Goal: Task Accomplishment & Management: Complete application form

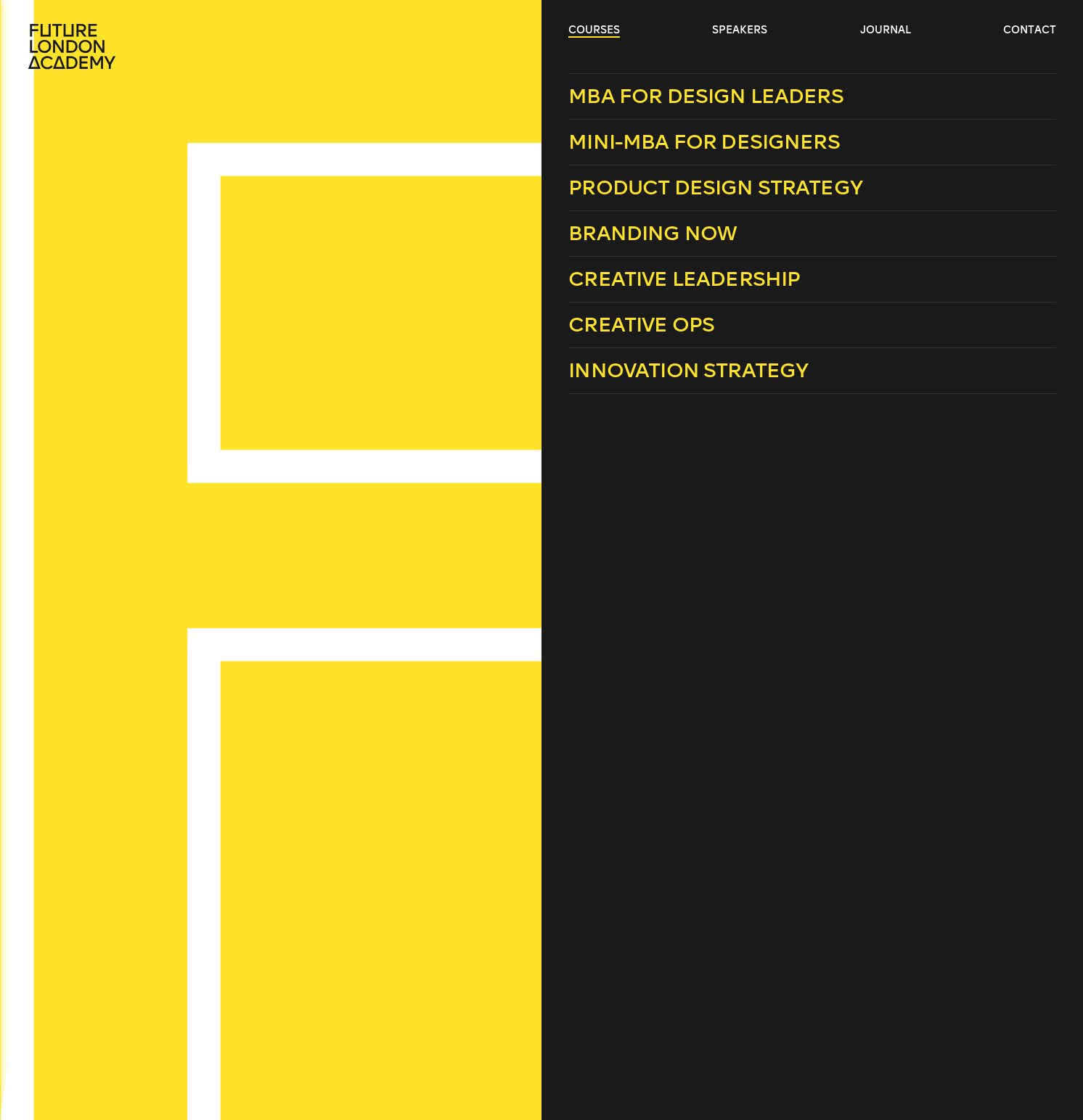
click at [613, 32] on link "courses" at bounding box center [594, 30] width 51 height 14
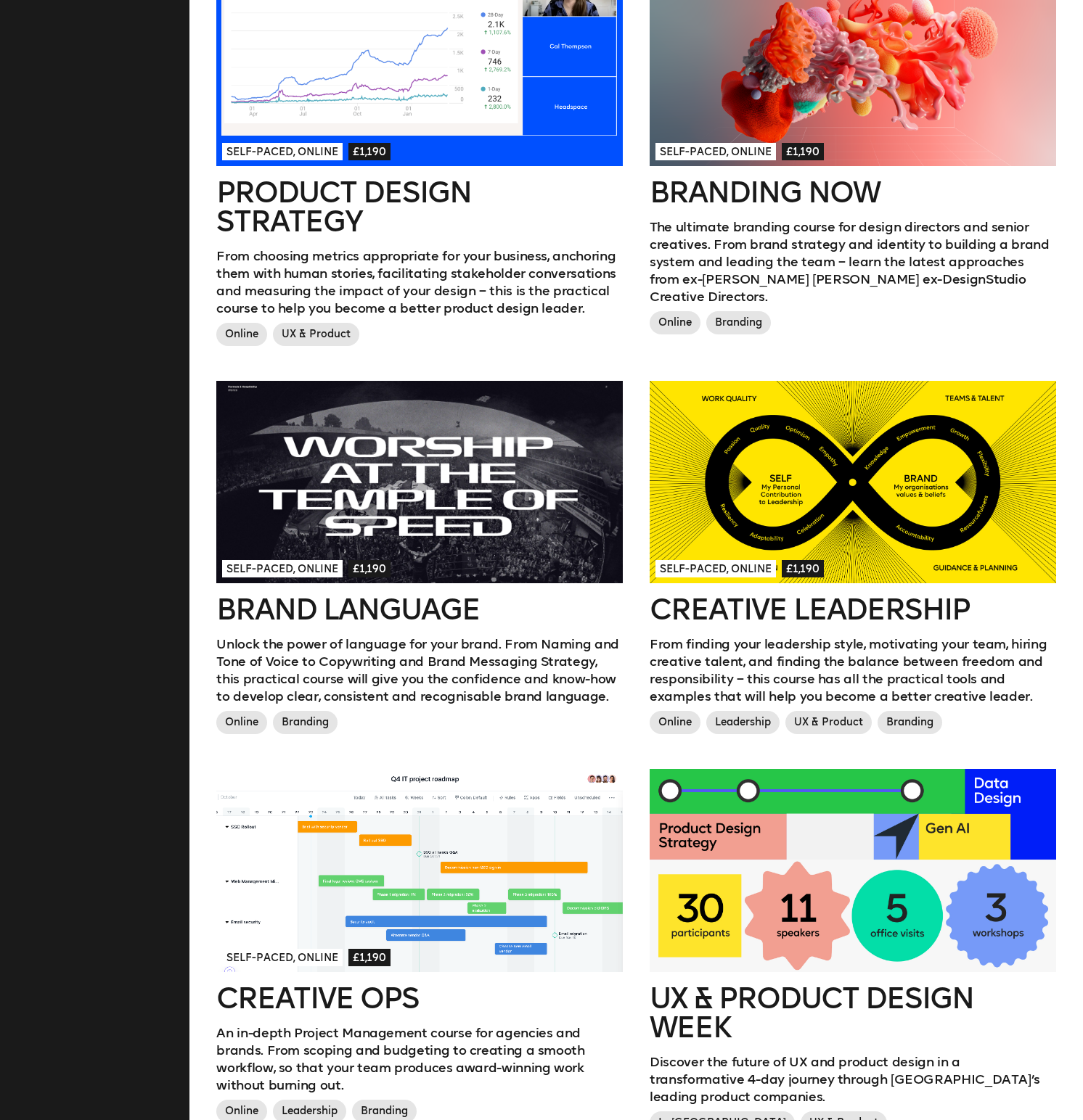
scroll to position [1039, 0]
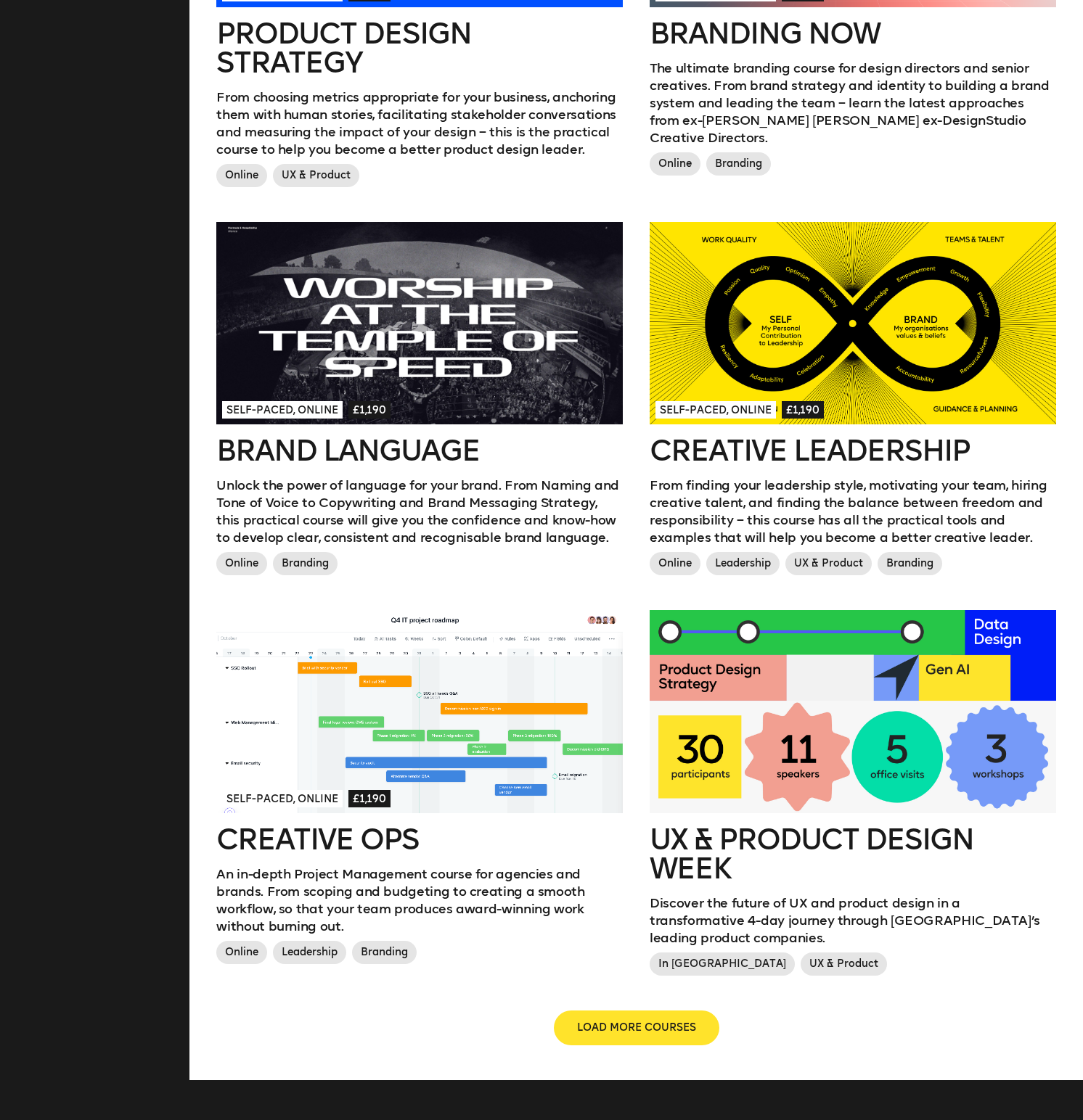
click at [670, 974] on div "UX & Product Design Week Discover the future of UX and product design in a tran…" at bounding box center [853, 810] width 433 height 401
click at [668, 1020] on span "LOAD MORE COURSES" at bounding box center [636, 1028] width 119 height 14
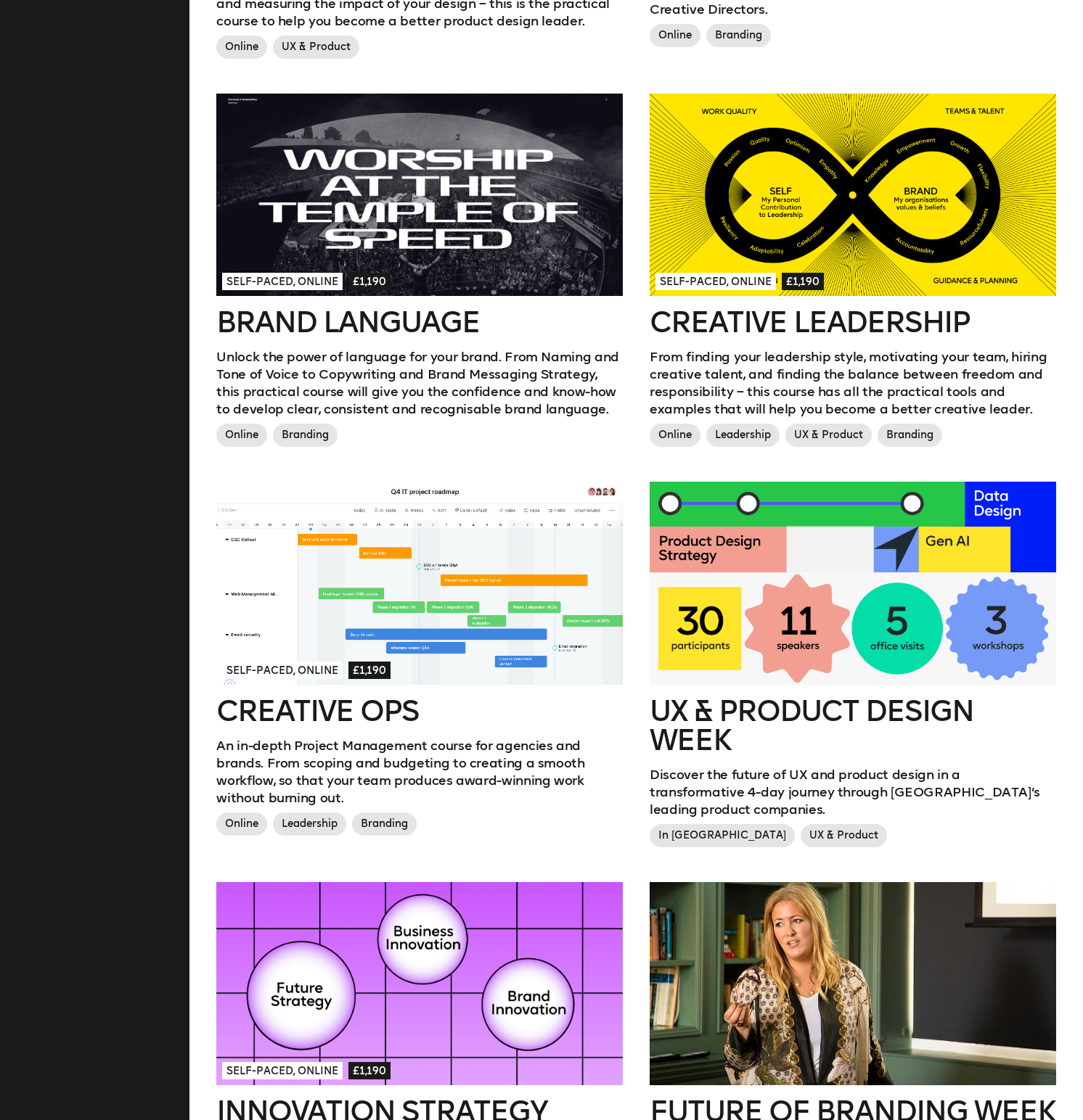
scroll to position [992, 0]
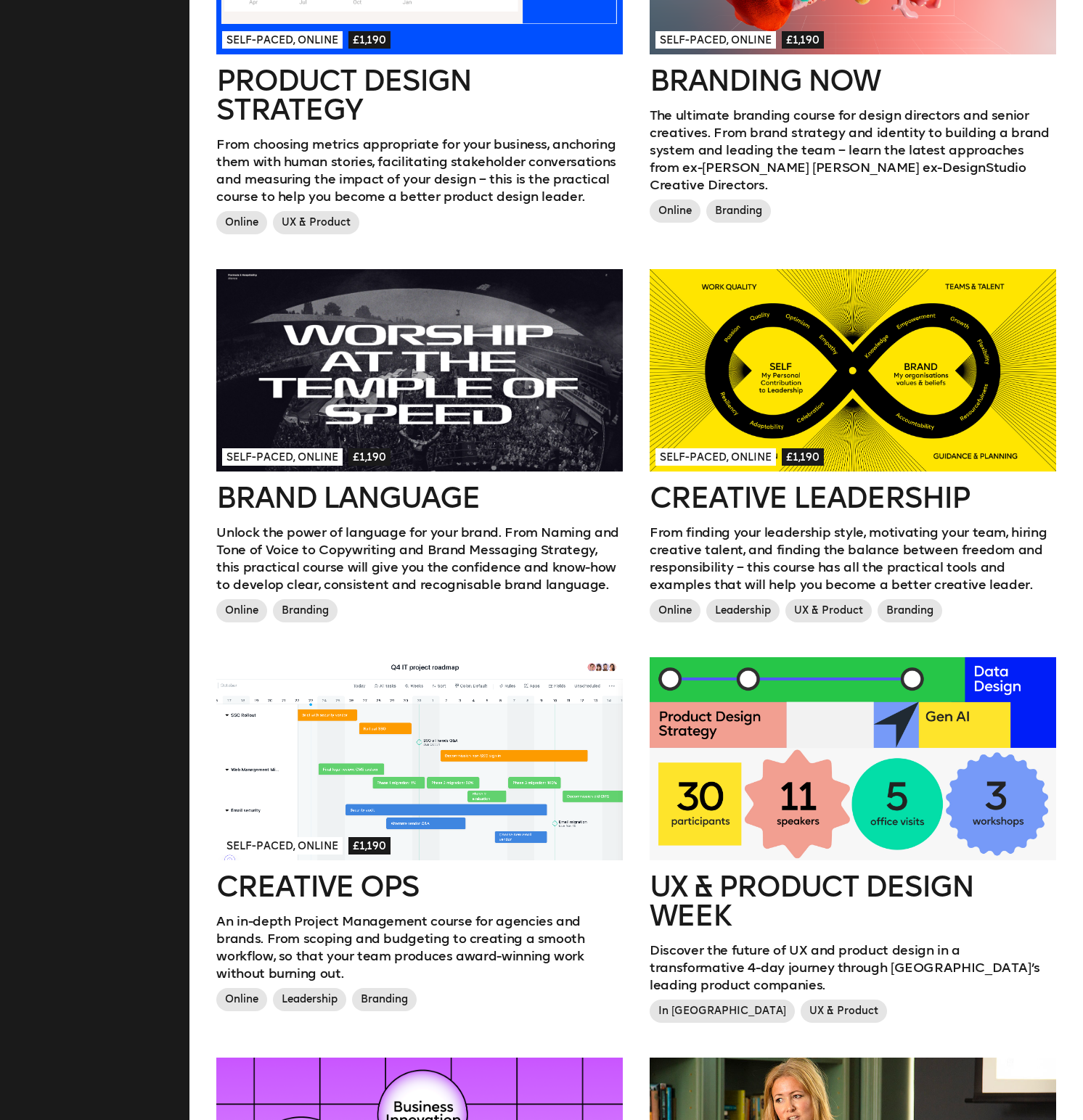
click at [483, 793] on div at bounding box center [420, 759] width 406 height 203
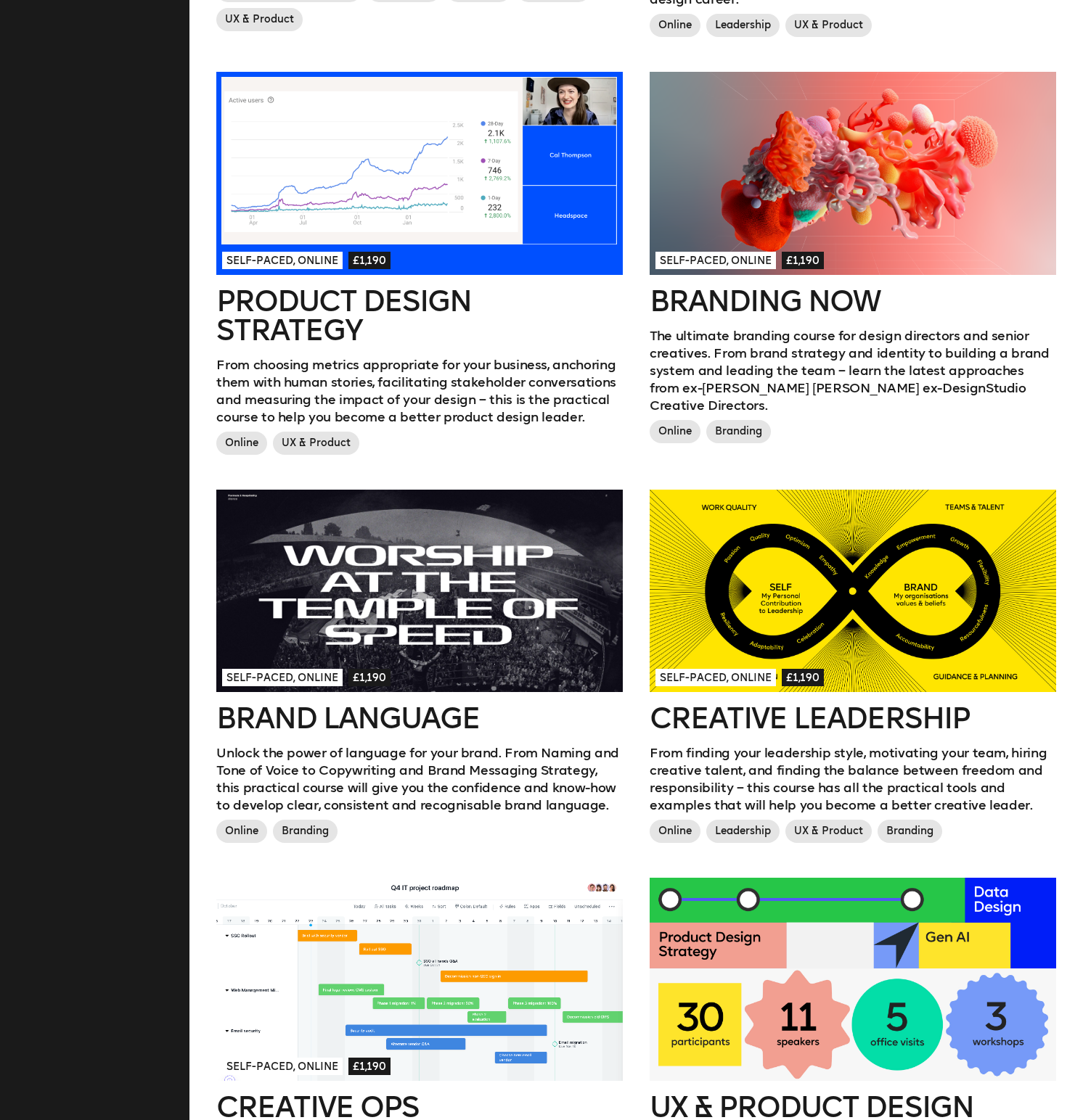
scroll to position [846, 0]
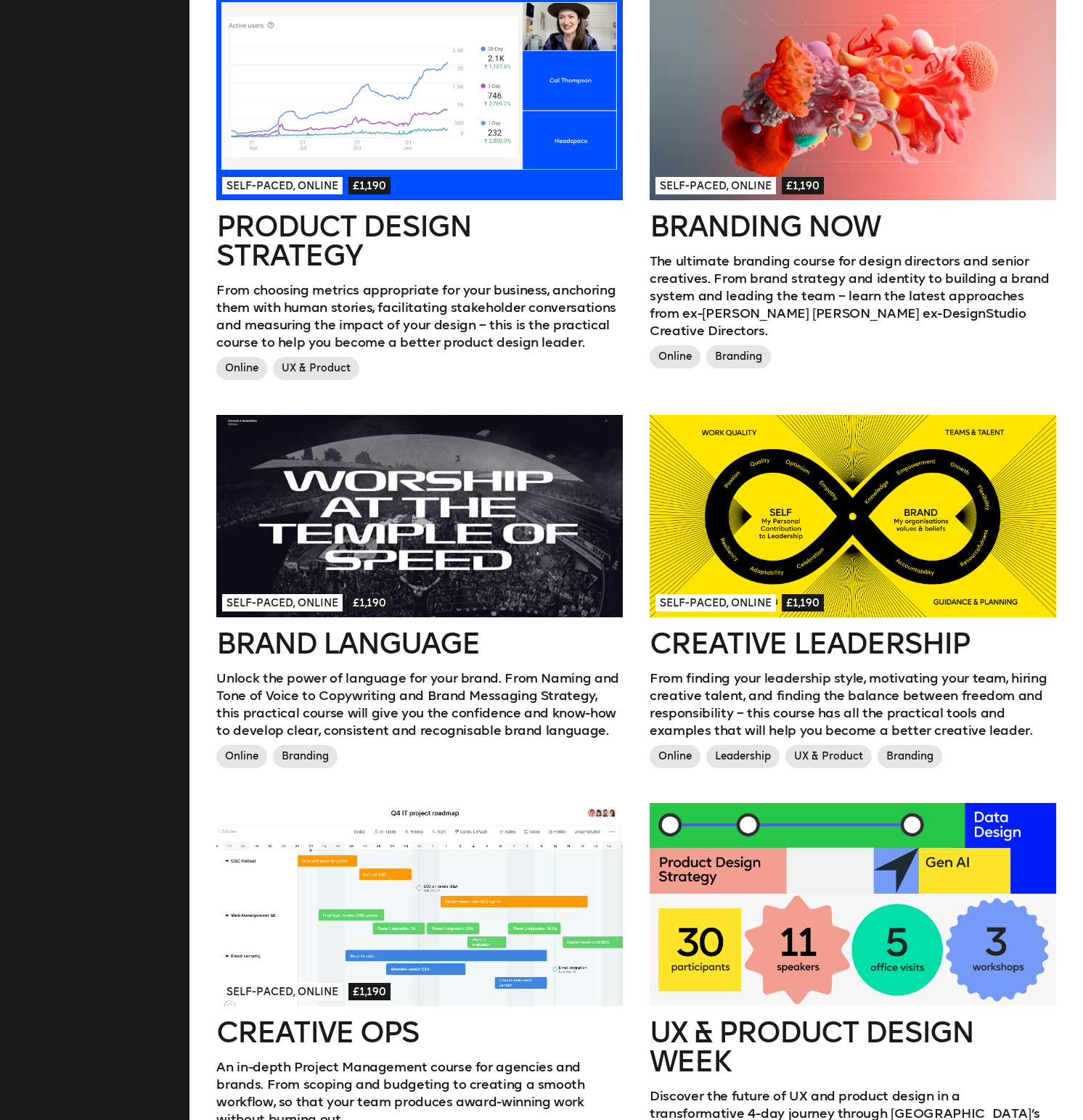
click at [753, 551] on div at bounding box center [853, 516] width 406 height 203
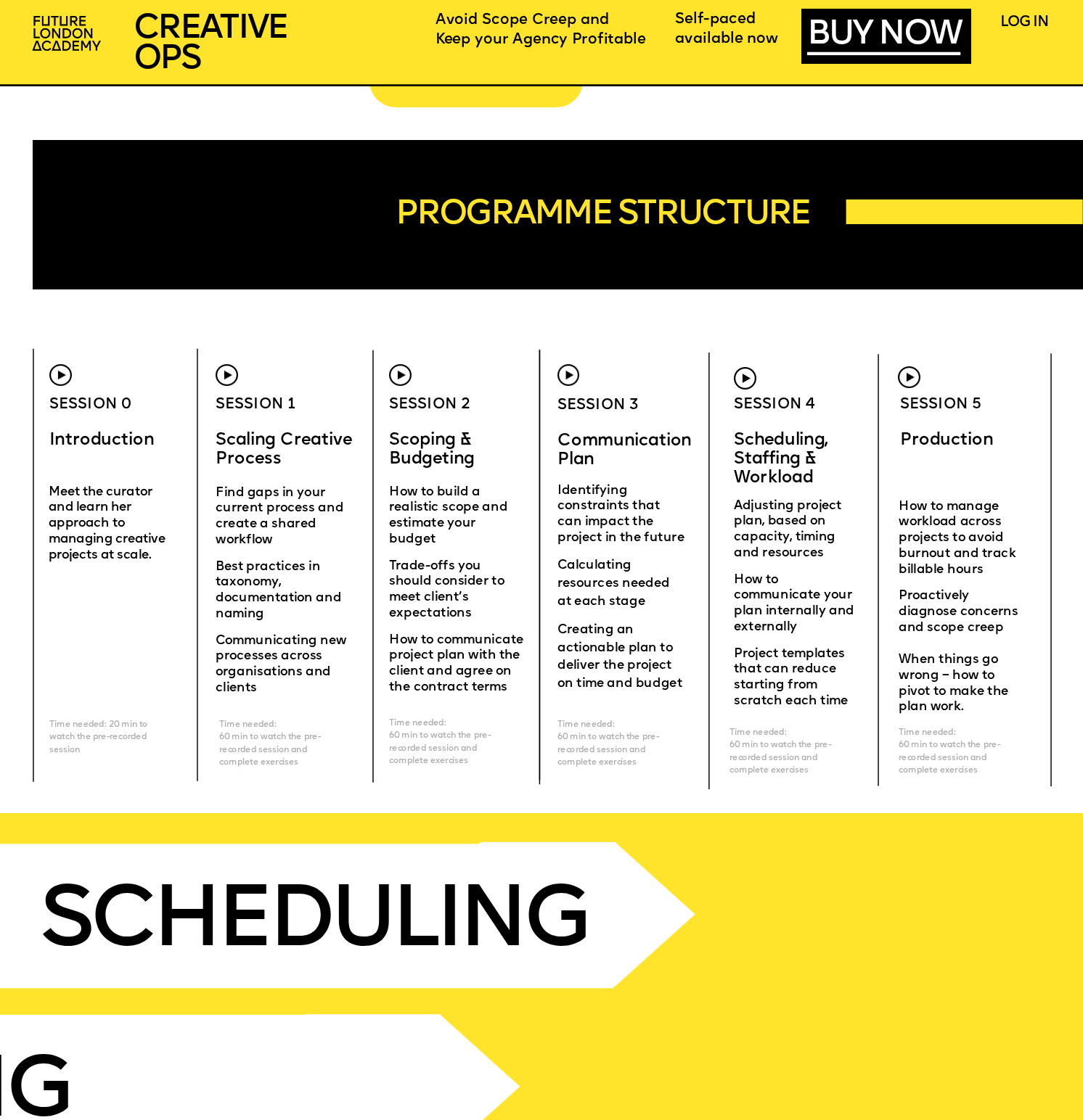
scroll to position [4577, 0]
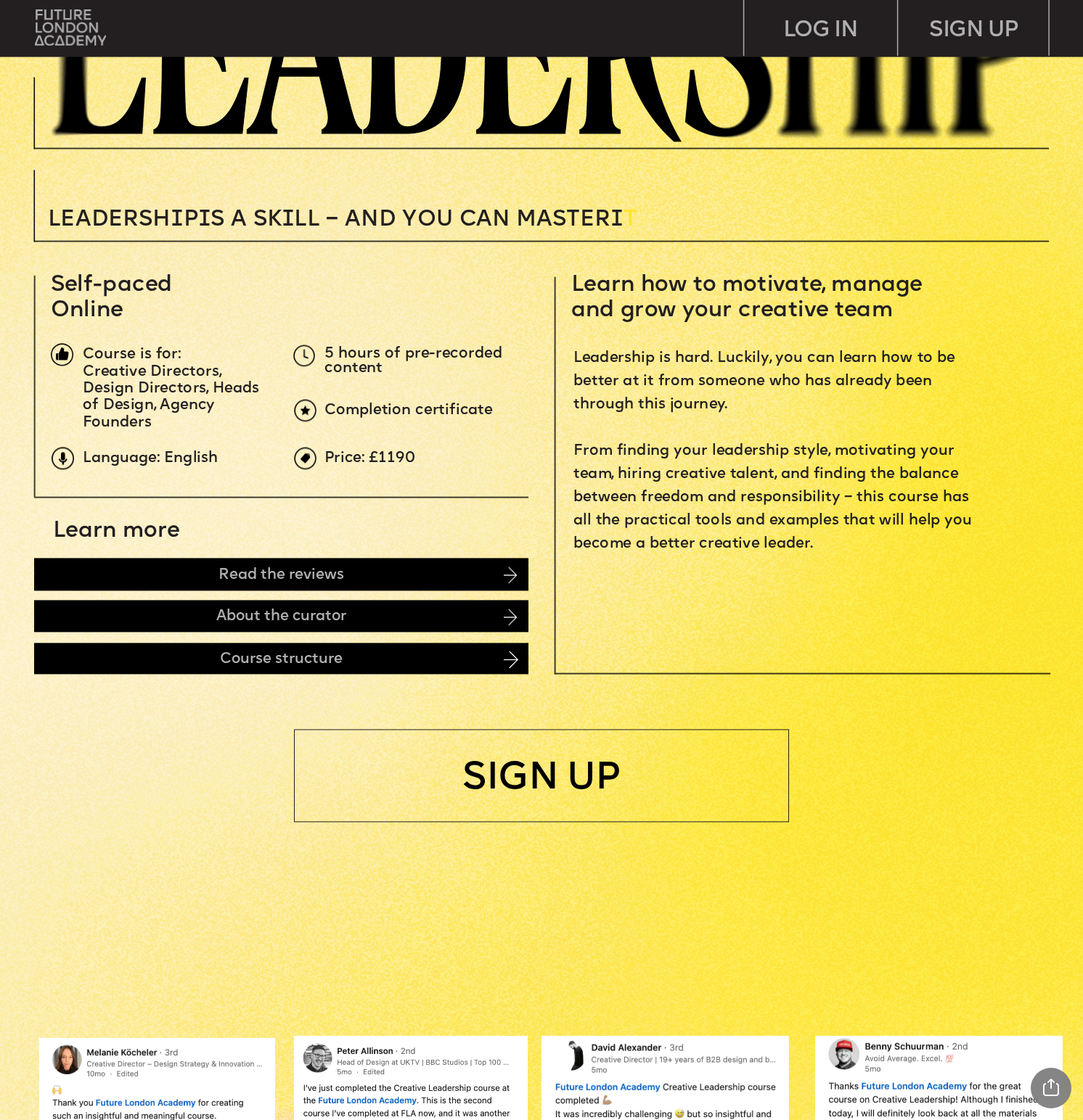
scroll to position [392, 0]
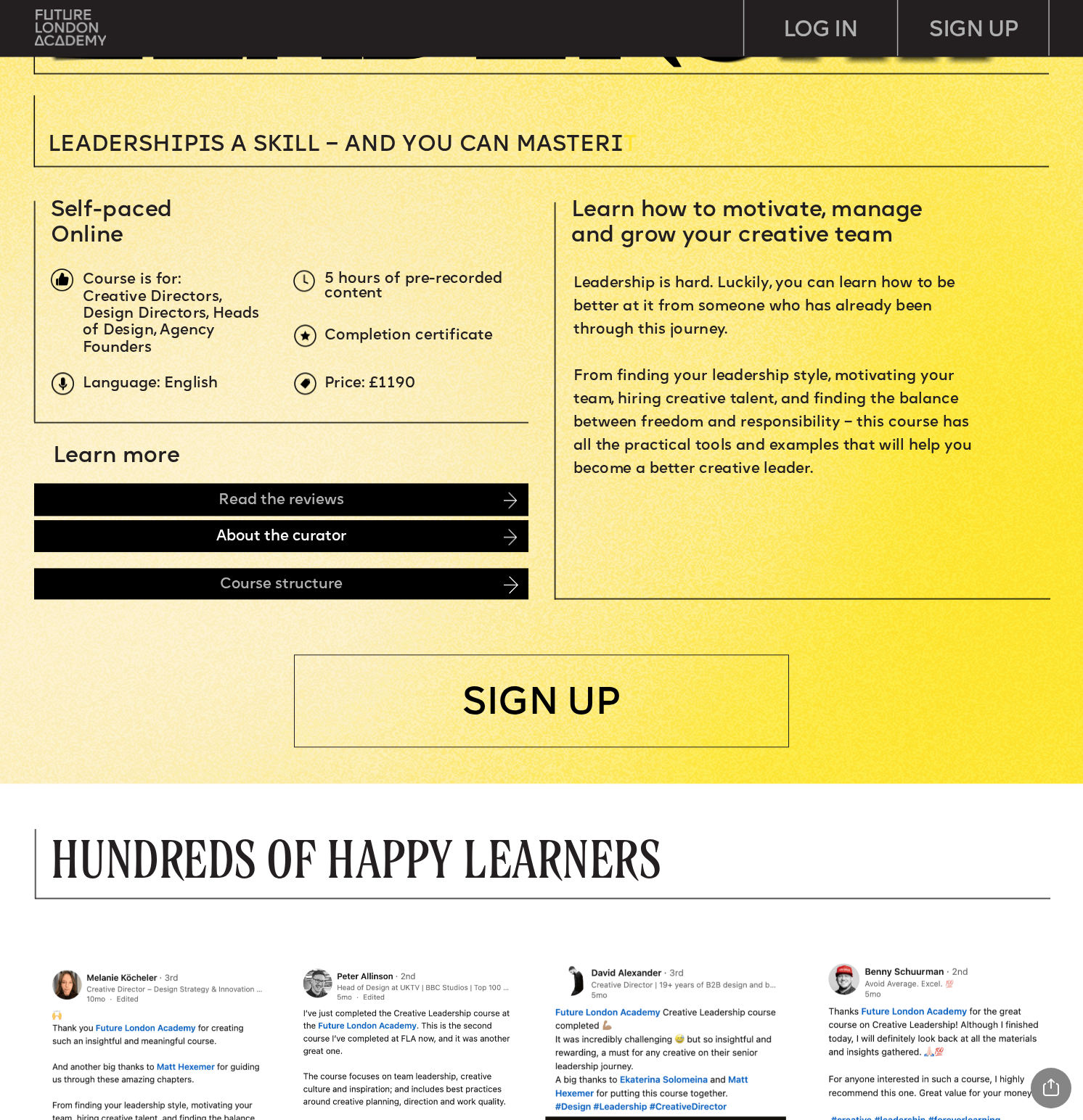
click at [85, 540] on div "About the curator" at bounding box center [281, 536] width 495 height 32
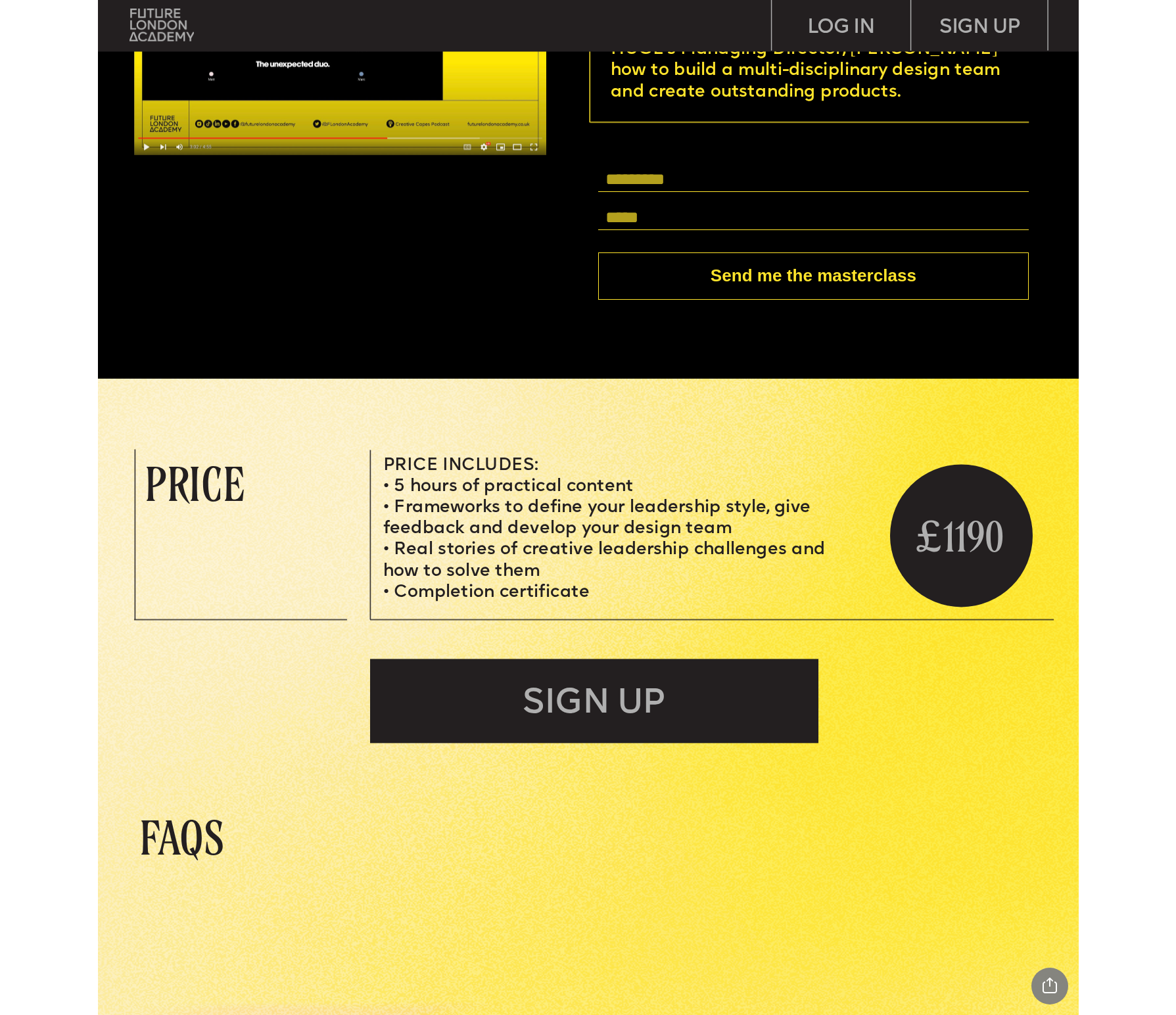
scroll to position [4256, 0]
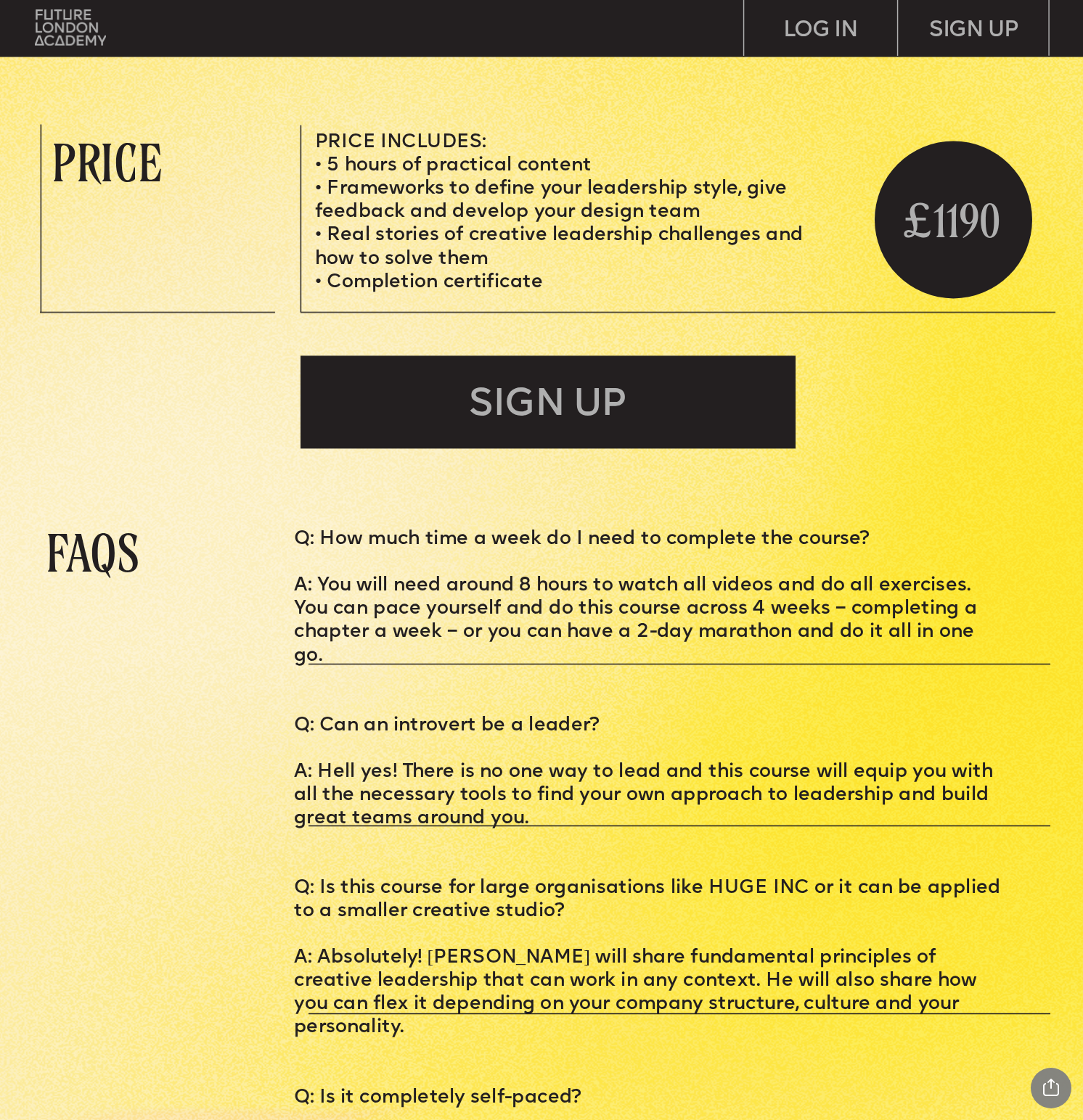
click at [632, 366] on div "SIGN UP" at bounding box center [548, 402] width 495 height 92
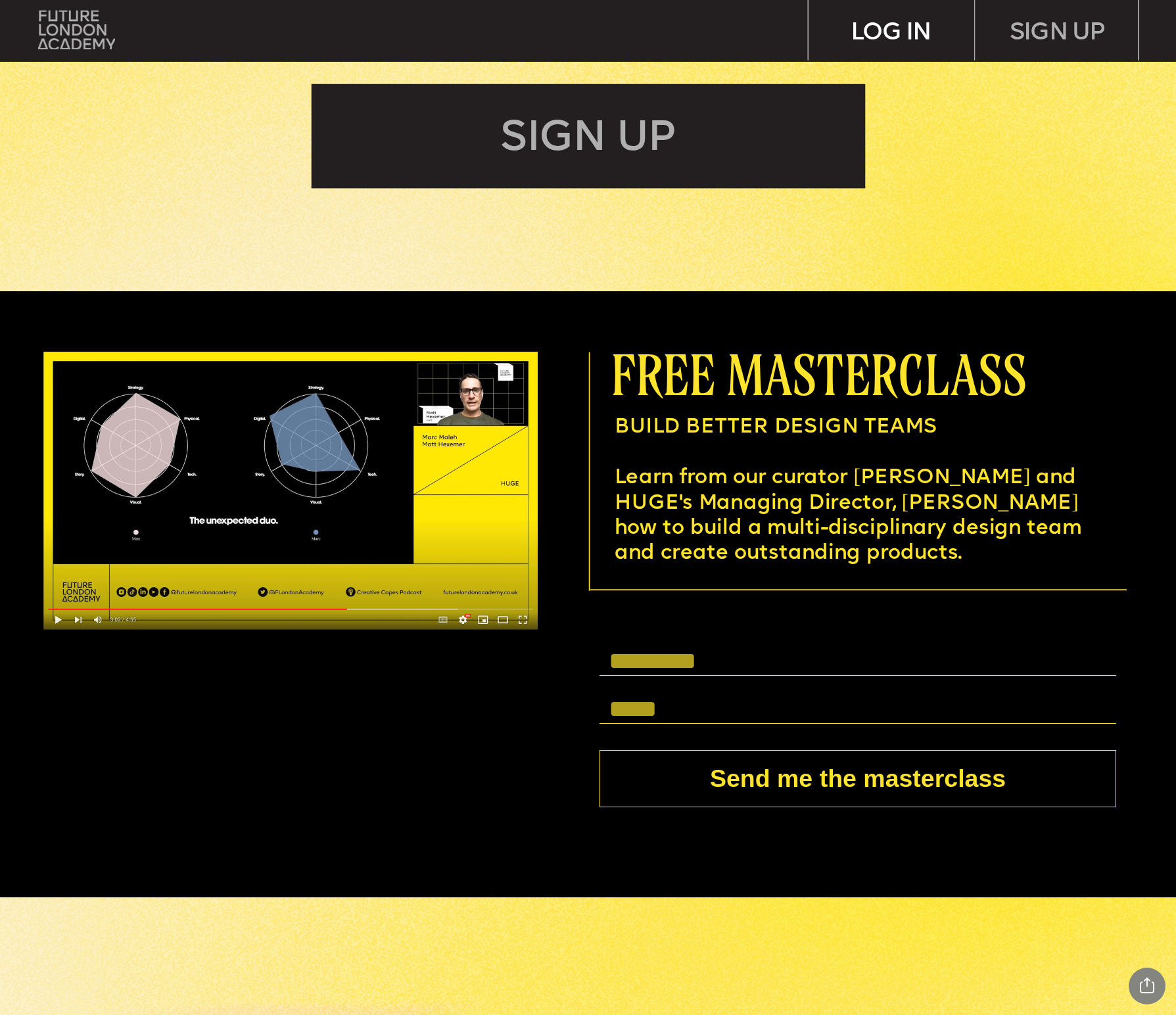
click at [874, 27] on div "LOG IN" at bounding box center [891, 30] width 165 height 61
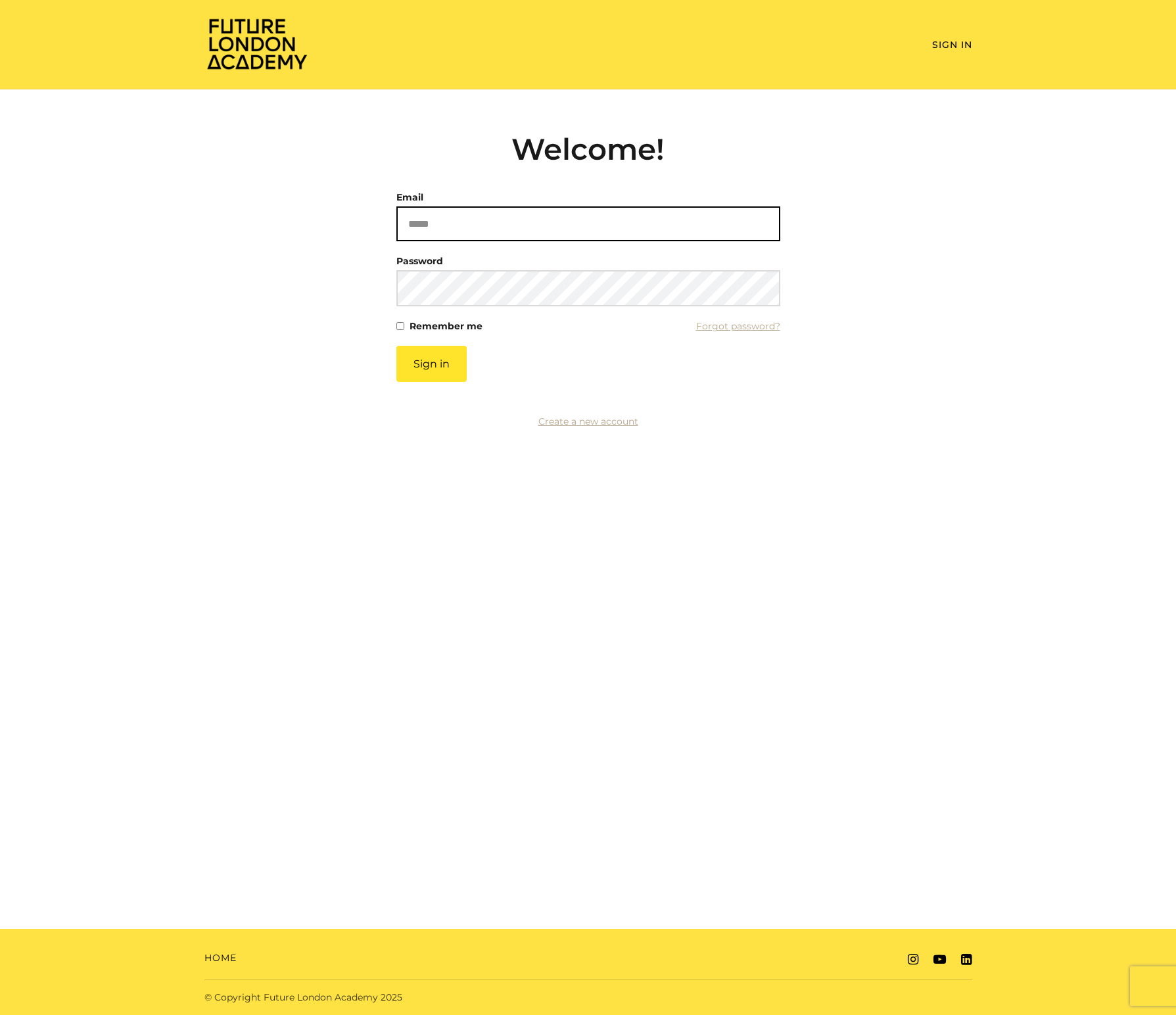
click at [597, 171] on article "Welcome! Email Please enter a valid email address Password This field cannot be…" at bounding box center [588, 273] width 384 height 282
click at [547, 228] on input "Email" at bounding box center [588, 223] width 384 height 35
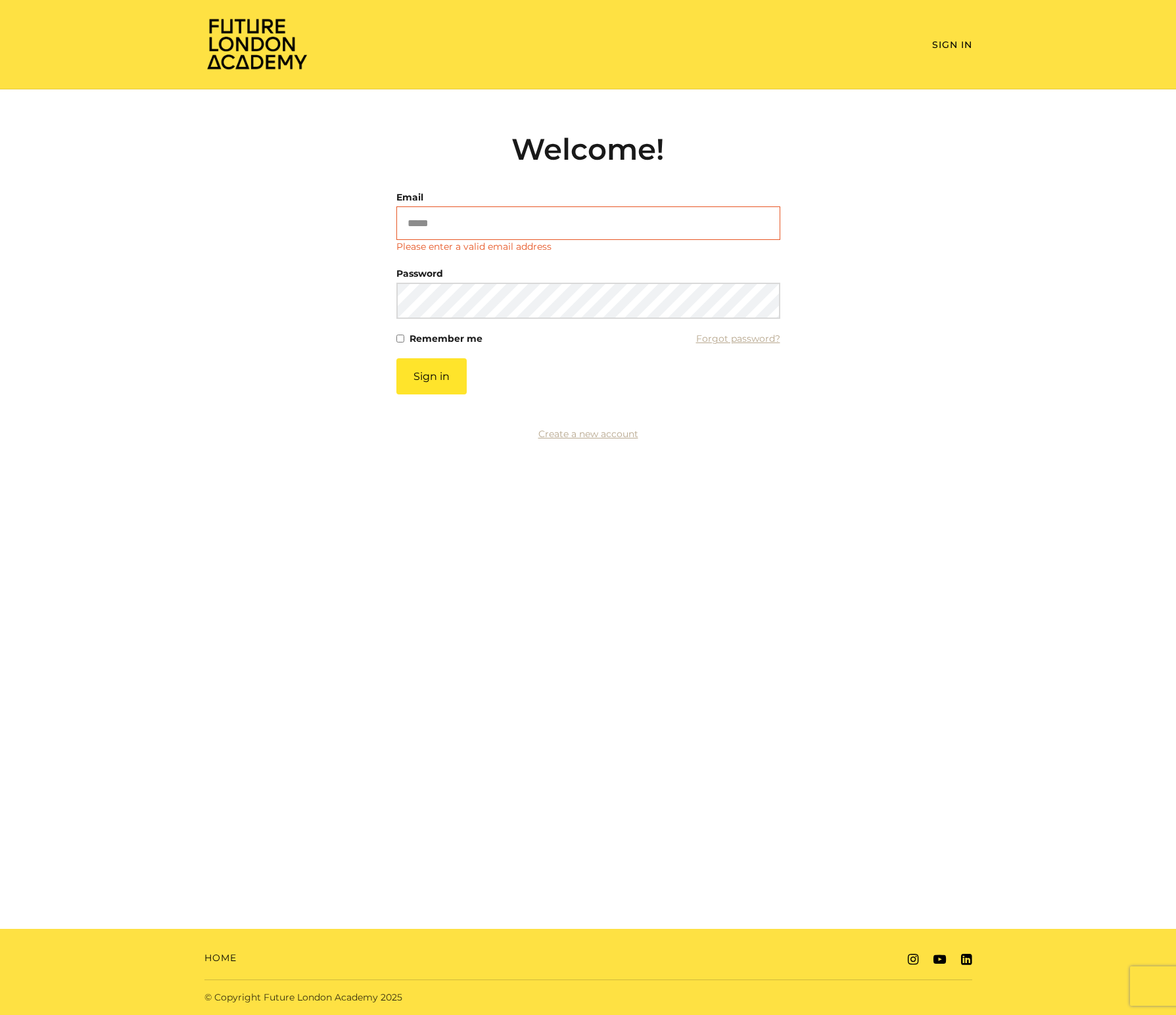
click at [597, 426] on div "Welcome! Email Please enter a valid email address Password This field cannot be…" at bounding box center [588, 287] width 768 height 310
click at [552, 434] on link "Create a new account" at bounding box center [589, 434] width 100 height 12
click at [562, 442] on aside "Create a new account" at bounding box center [588, 434] width 512 height 16
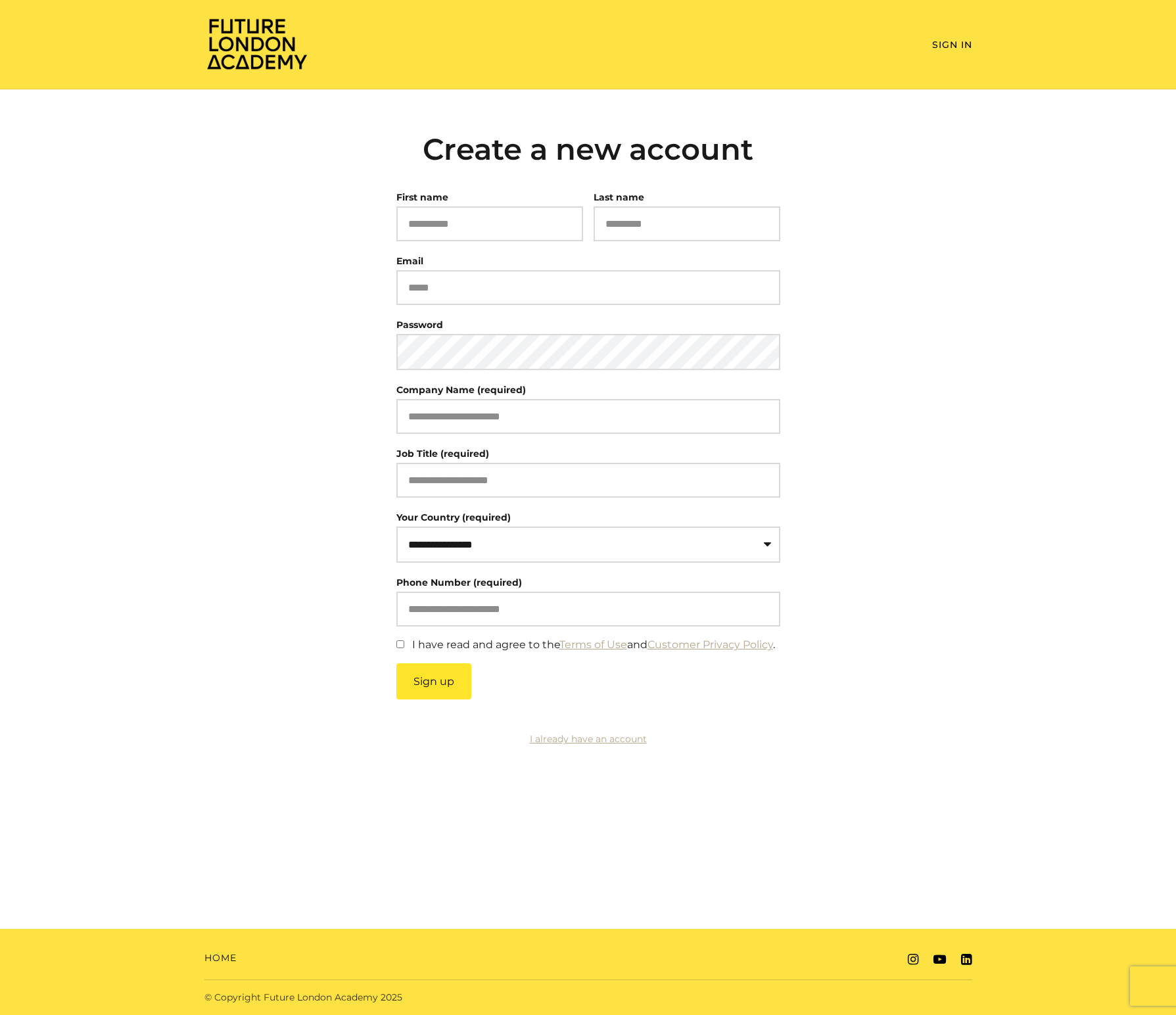
click at [463, 204] on div "First name This field cannot be blank" at bounding box center [489, 215] width 187 height 53
drag, startPoint x: 465, startPoint y: 224, endPoint x: 428, endPoint y: 256, distance: 48.9
click at [562, 225] on input "First name" at bounding box center [489, 223] width 187 height 35
type input "*****"
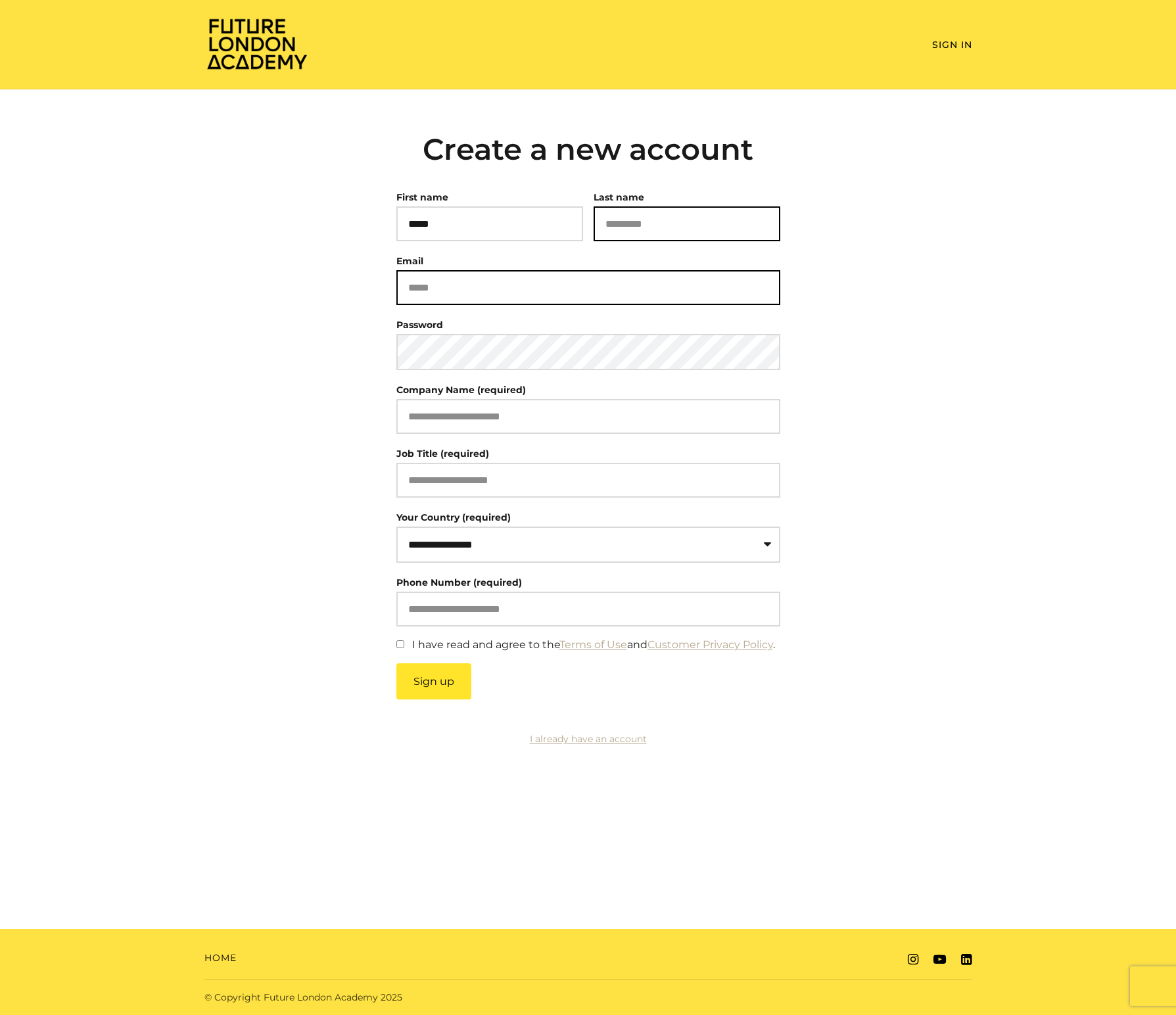
type input "*******"
type input "**********"
select select "**"
type input "**********"
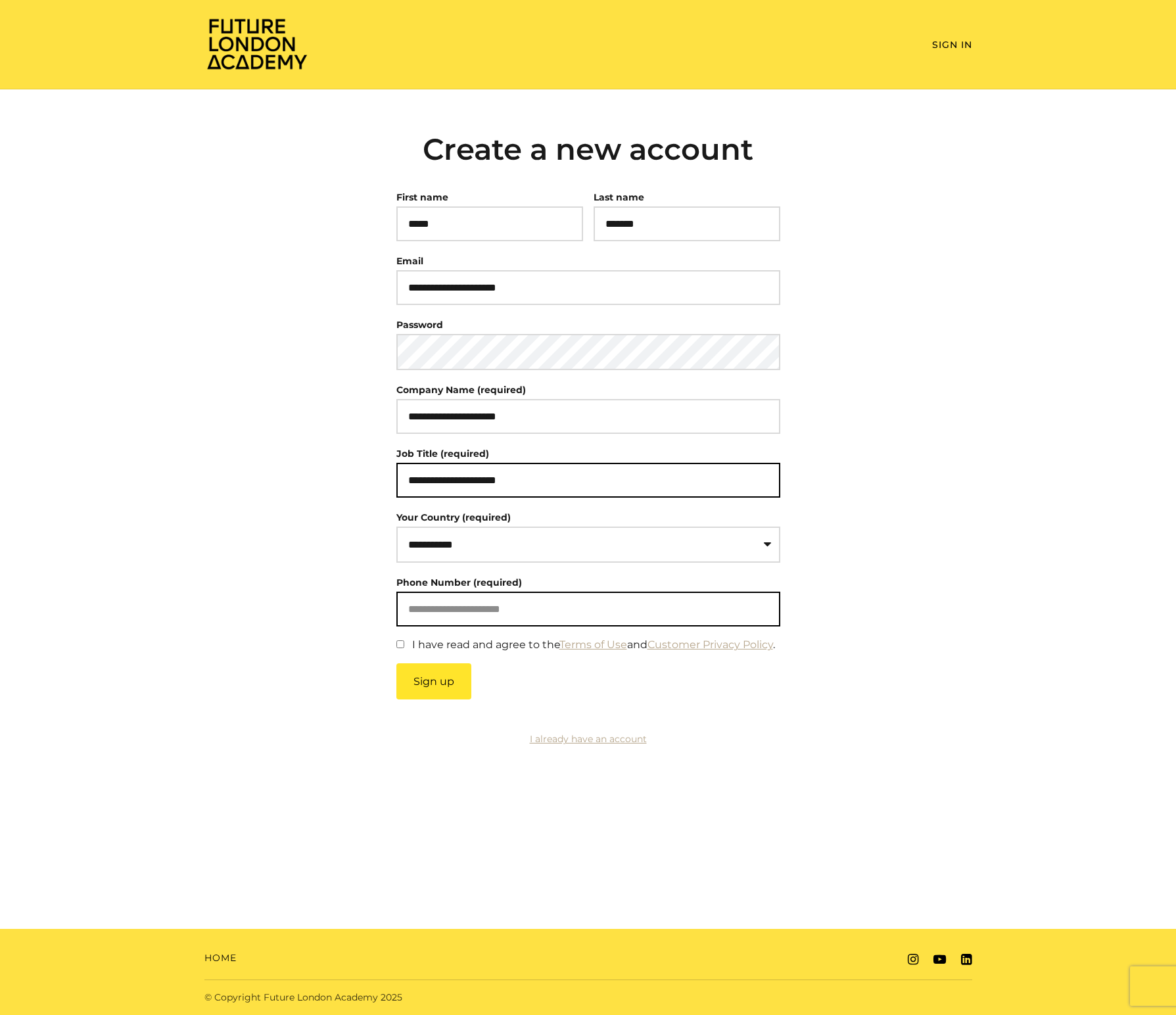
type input "**********"
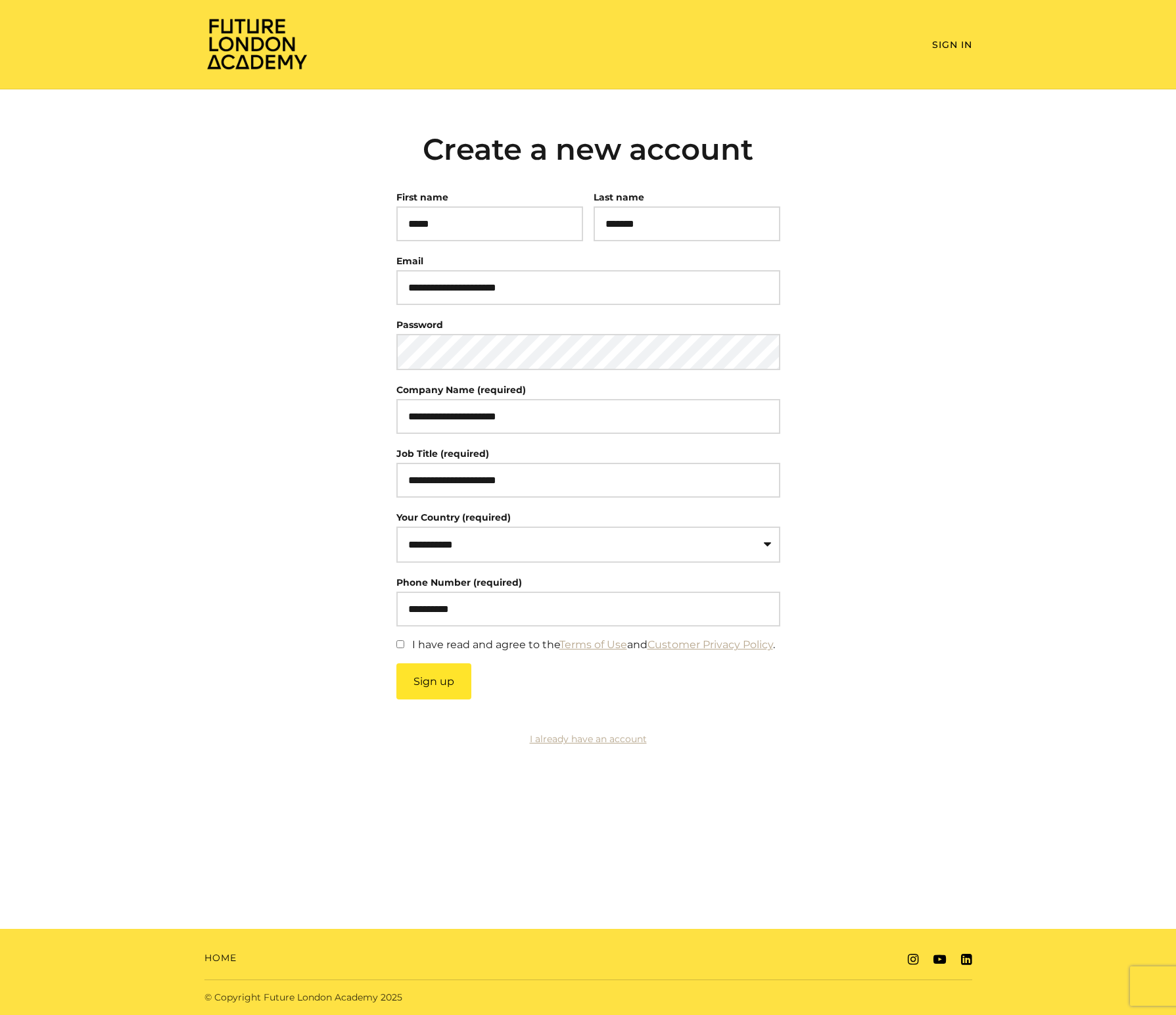
click at [544, 651] on label"] "I have read and agree to the Terms of Use and Customer Privacy Policy ." at bounding box center [594, 644] width 363 height 12
click at [457, 693] on button "Sign up" at bounding box center [433, 681] width 75 height 36
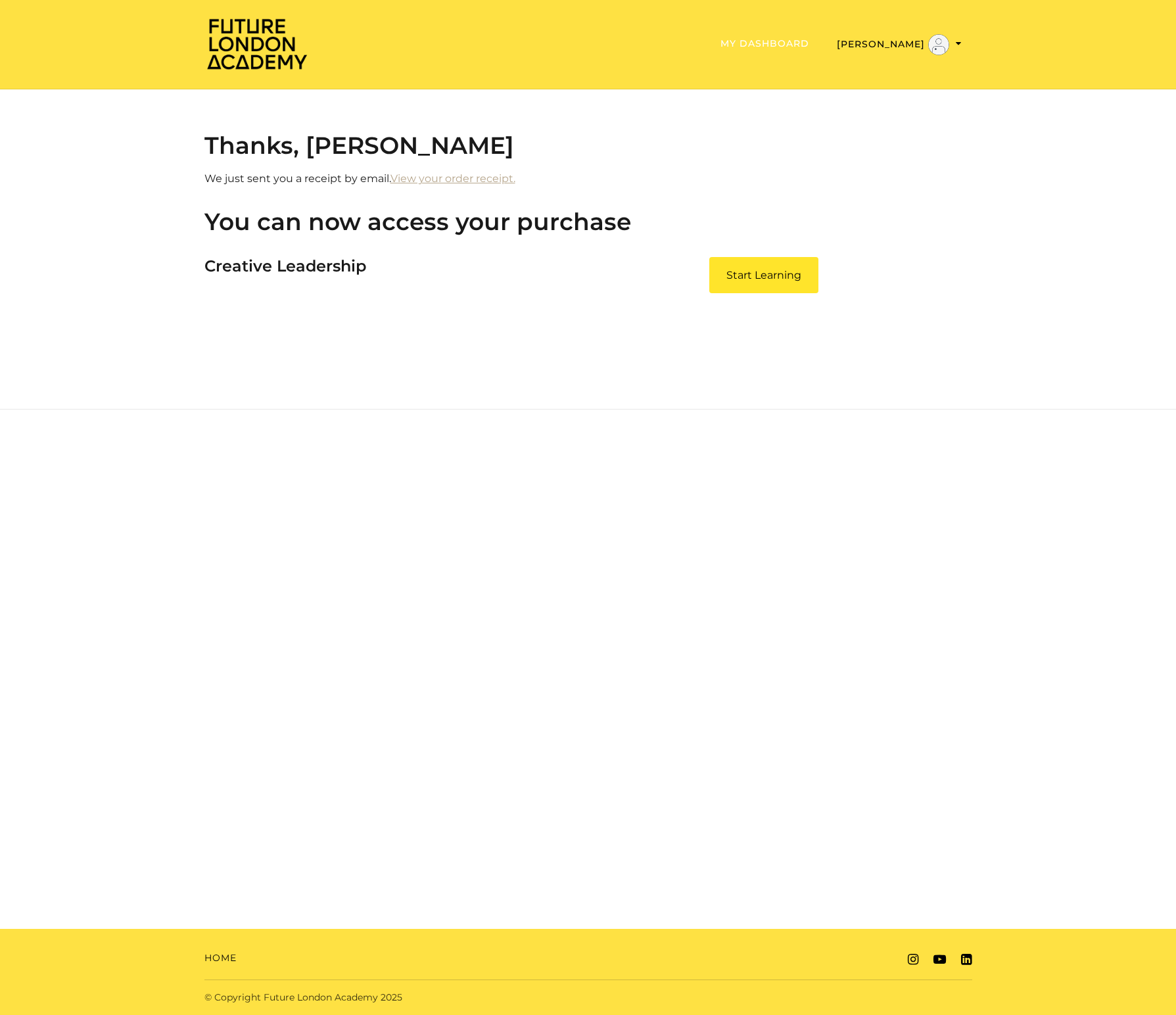
click at [809, 44] on link "My Dashboard" at bounding box center [765, 43] width 89 height 12
